Goal: Browse casually: Explore the website without a specific task or goal

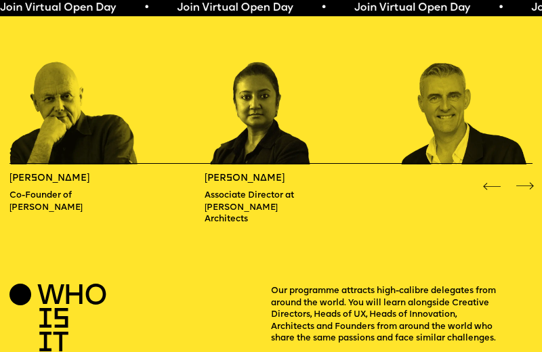
scroll to position [842, 0]
click at [523, 176] on div "Next slide" at bounding box center [525, 187] width 22 height 22
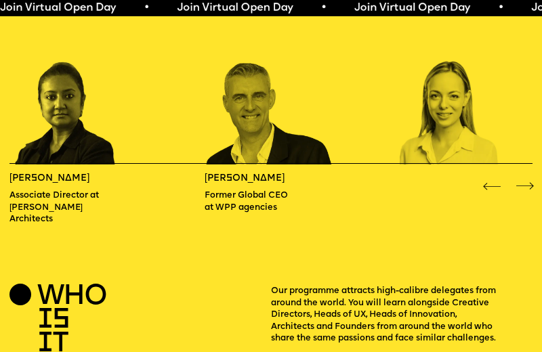
click at [523, 176] on div "Next slide" at bounding box center [525, 187] width 22 height 22
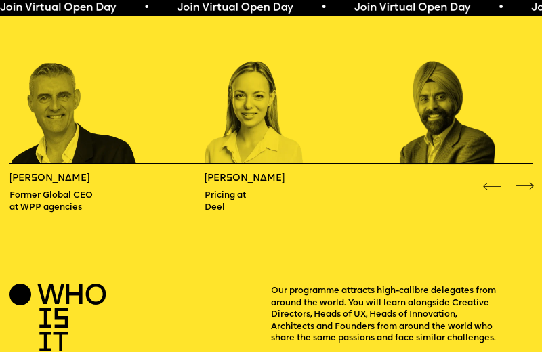
click at [522, 176] on div "Next slide" at bounding box center [525, 187] width 22 height 22
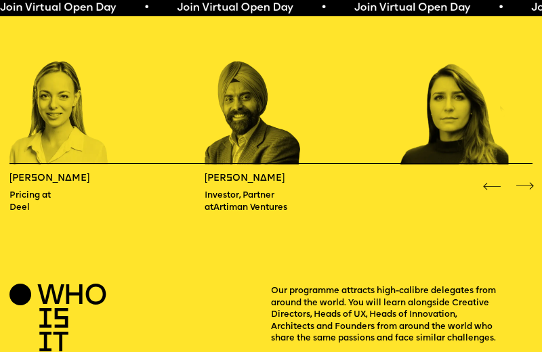
click at [522, 176] on div "Next slide" at bounding box center [525, 187] width 22 height 22
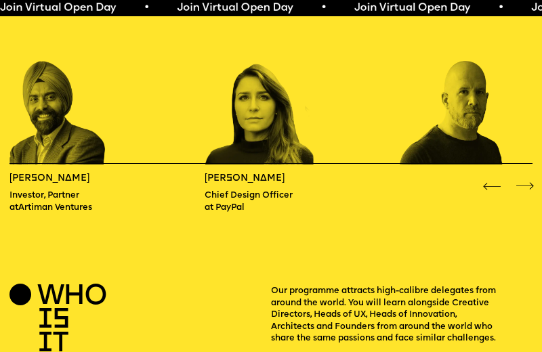
click at [522, 176] on div "Next slide" at bounding box center [525, 187] width 22 height 22
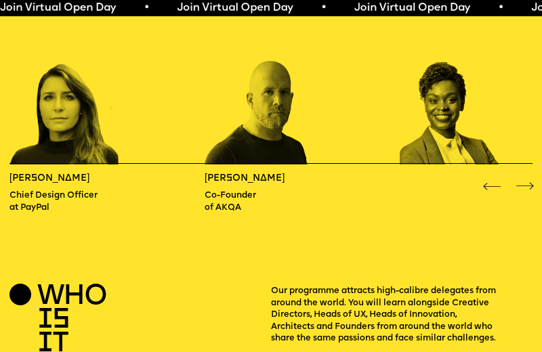
click at [521, 176] on div "Next slide" at bounding box center [525, 187] width 22 height 22
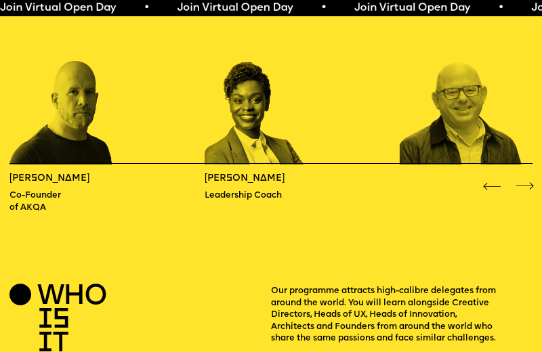
click at [521, 176] on div "Next slide" at bounding box center [525, 187] width 22 height 22
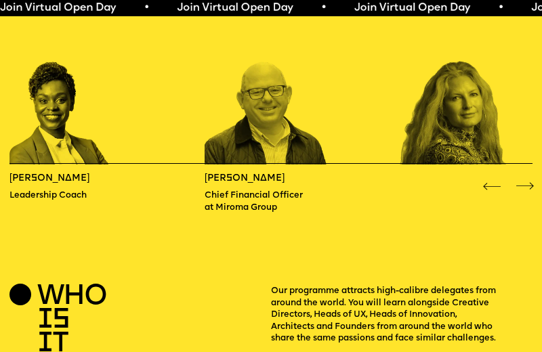
click at [521, 176] on div "Next slide" at bounding box center [525, 187] width 22 height 22
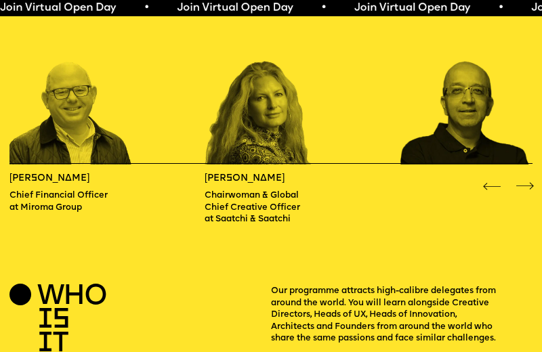
click at [521, 176] on div "Next slide" at bounding box center [525, 187] width 22 height 22
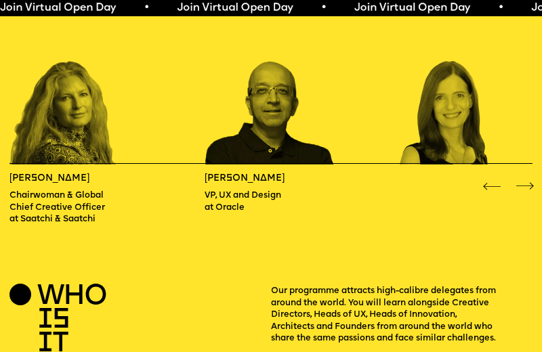
click at [521, 176] on div "Next slide" at bounding box center [525, 187] width 22 height 22
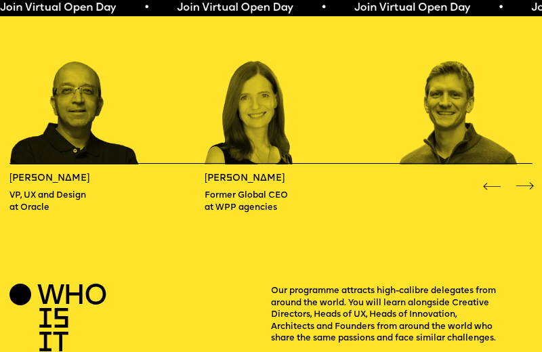
click at [521, 176] on div "Next slide" at bounding box center [525, 187] width 22 height 22
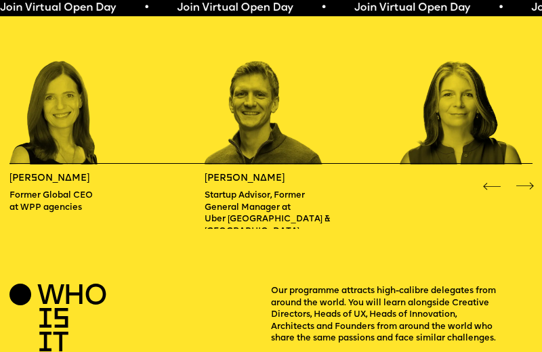
click at [521, 176] on div "Next slide" at bounding box center [525, 187] width 22 height 22
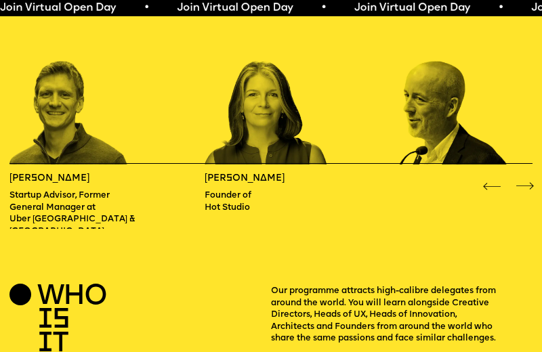
click at [521, 176] on div "Next slide" at bounding box center [525, 187] width 22 height 22
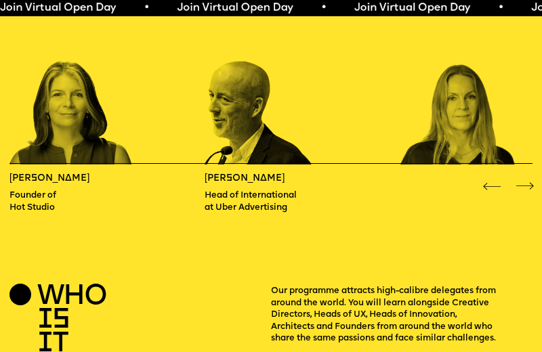
click at [521, 176] on div "Next slide" at bounding box center [525, 187] width 22 height 22
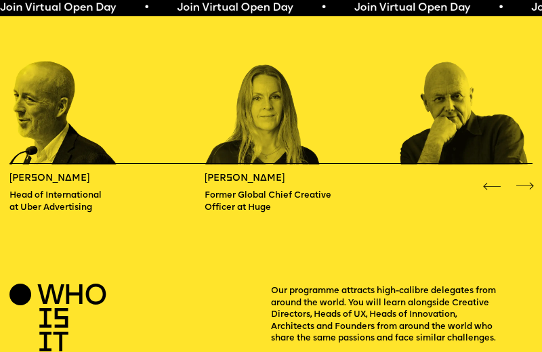
click at [521, 176] on div "Next slide" at bounding box center [525, 187] width 22 height 22
